Goal: Transaction & Acquisition: Subscribe to service/newsletter

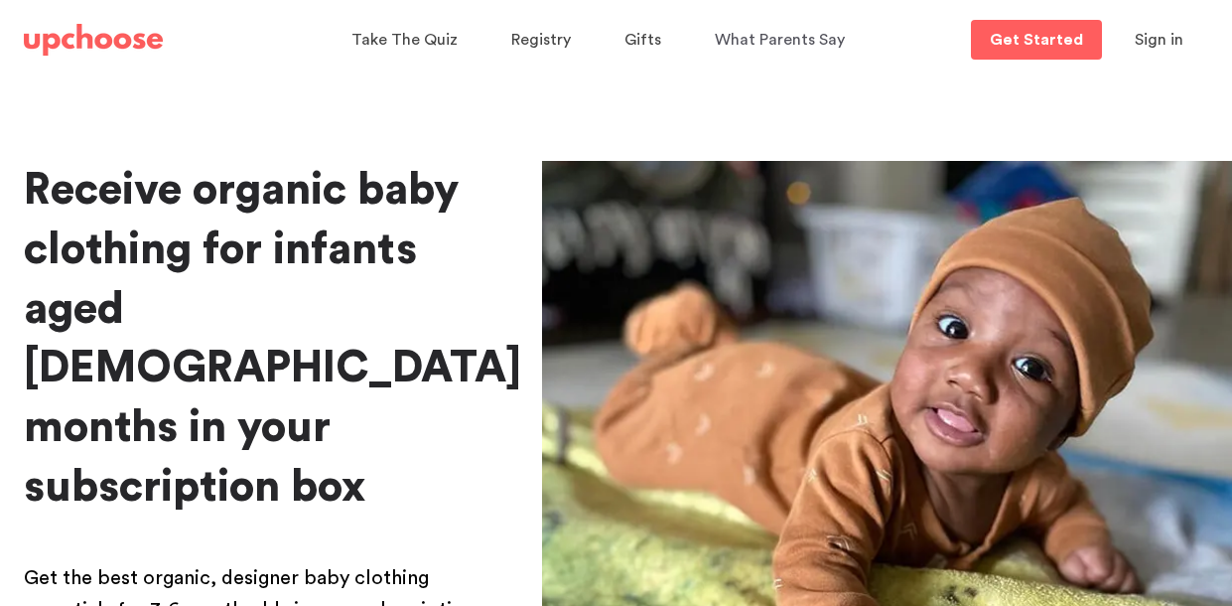
click at [1003, 327] on img at bounding box center [887, 506] width 690 height 690
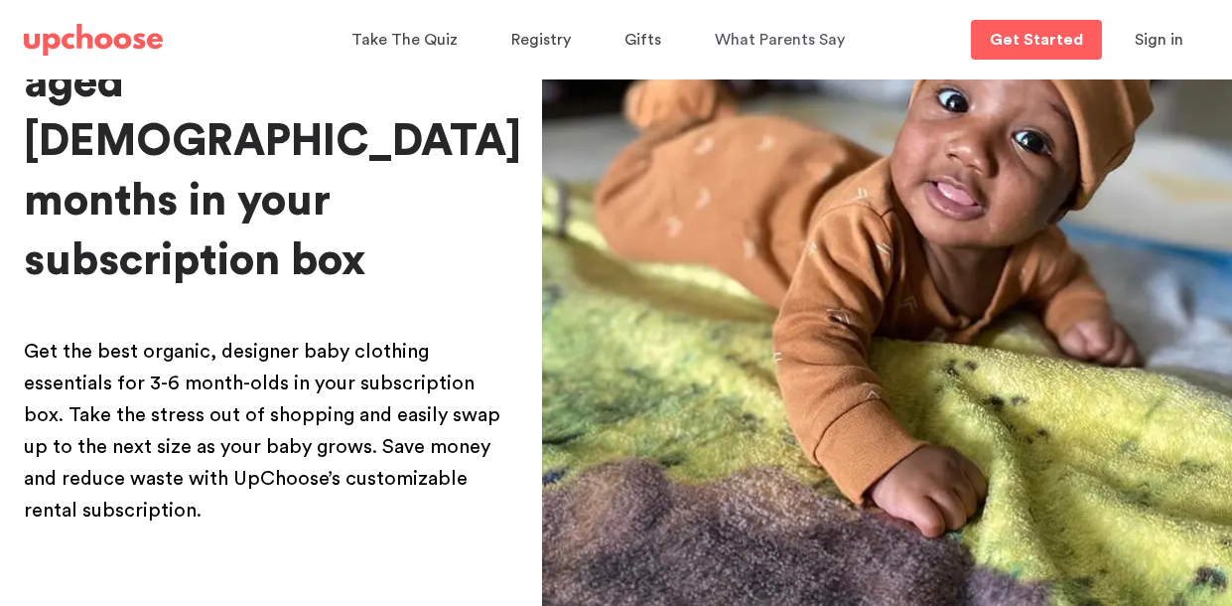
scroll to position [268, 0]
